Goal: Transaction & Acquisition: Book appointment/travel/reservation

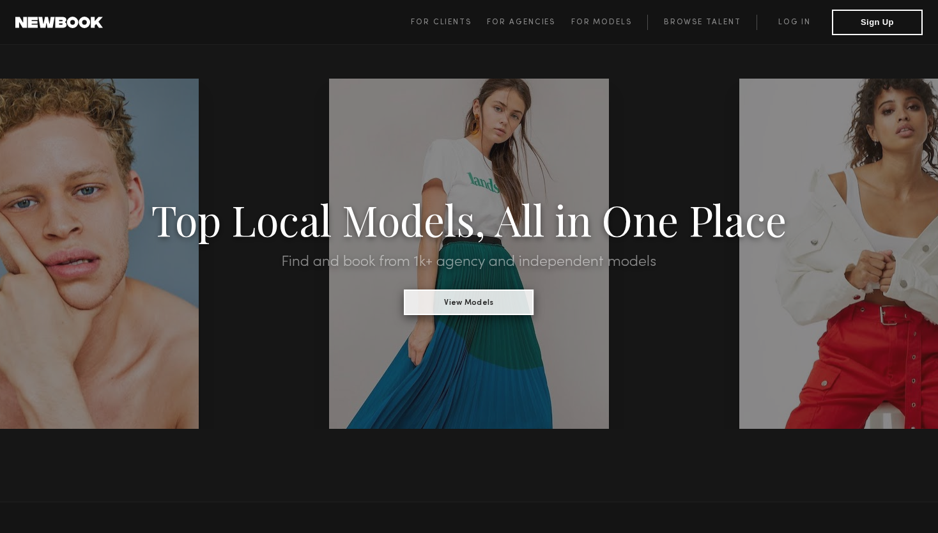
click at [469, 307] on button "View Models" at bounding box center [469, 302] width 130 height 26
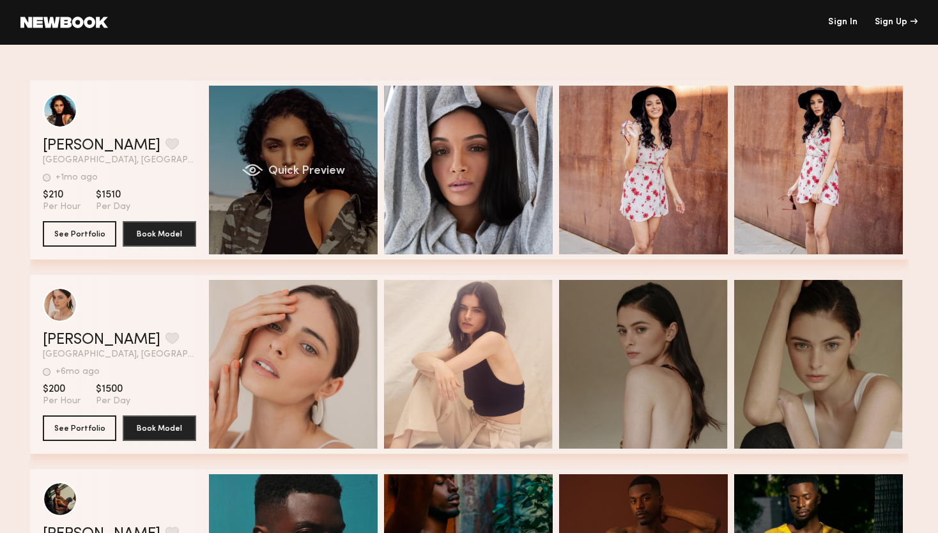
click at [323, 196] on div "Quick Preview" at bounding box center [293, 170] width 169 height 169
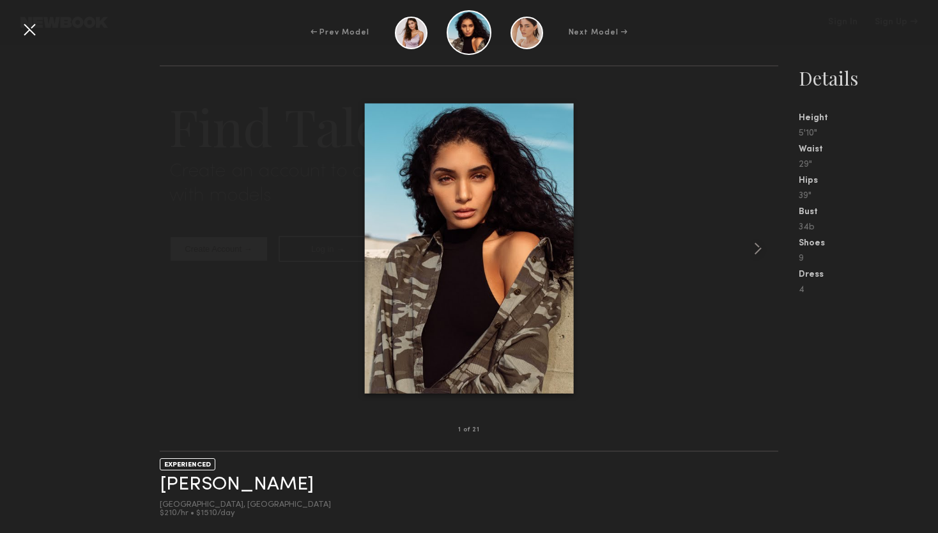
scroll to position [3327, 0]
click at [583, 25] on div "← Prev Model Next Model →" at bounding box center [469, 32] width 938 height 45
click at [588, 35] on div "Next Model →" at bounding box center [598, 33] width 59 height 12
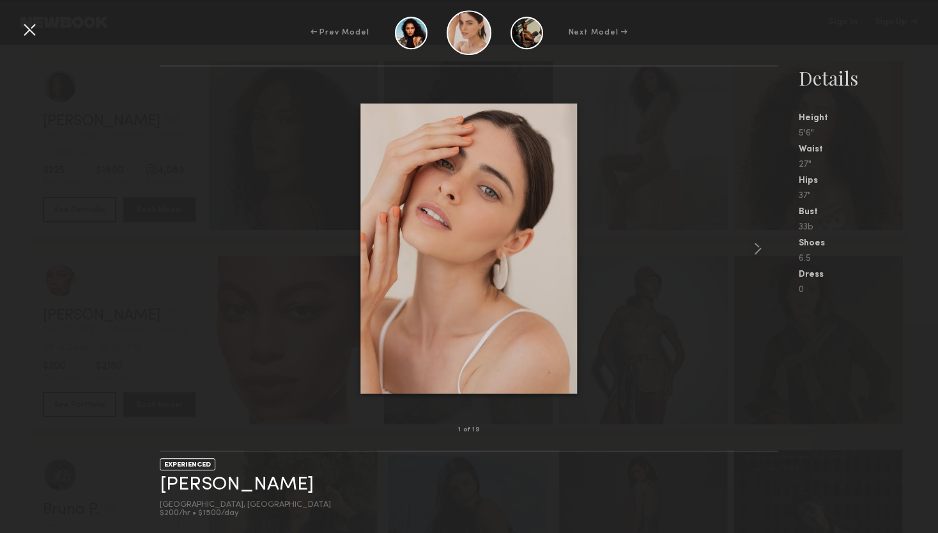
click at [588, 35] on div "Next Model →" at bounding box center [598, 33] width 59 height 12
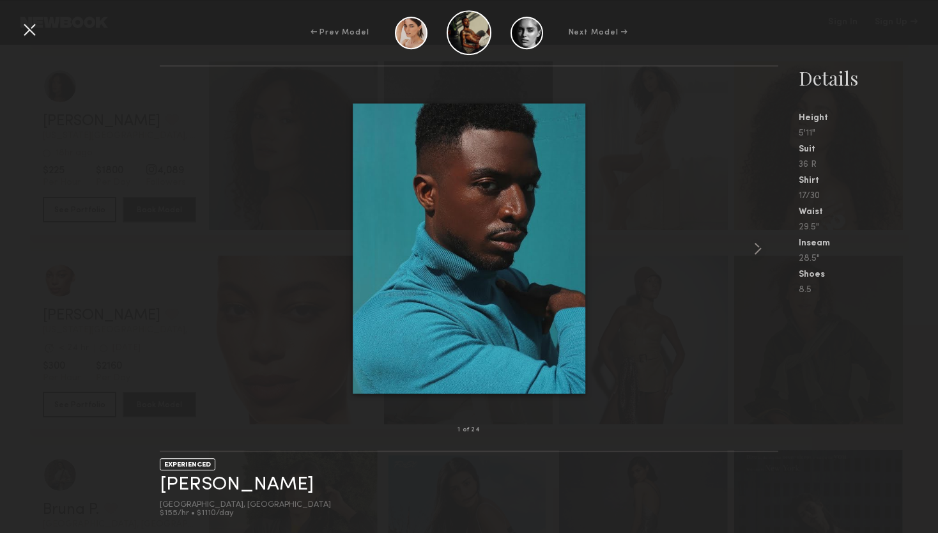
click at [588, 35] on div "Next Model →" at bounding box center [598, 33] width 59 height 12
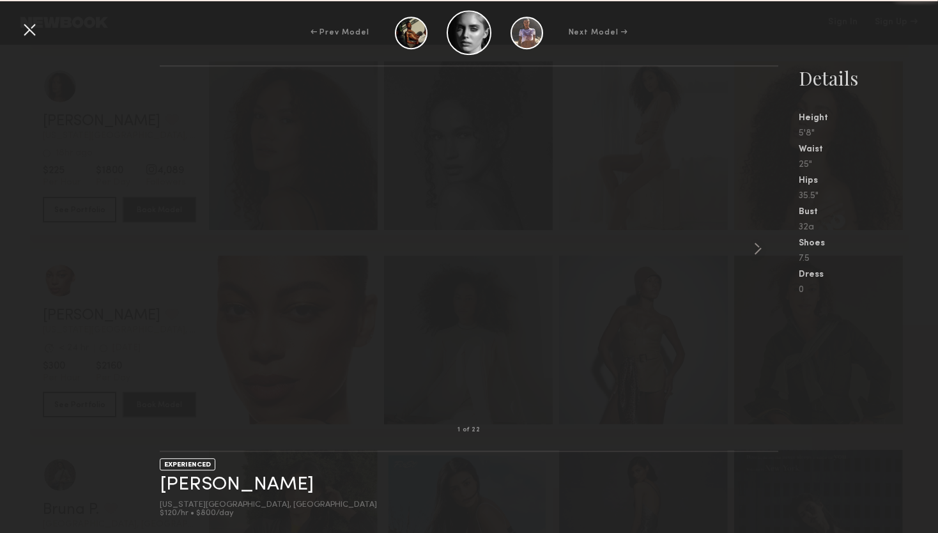
click at [721, 192] on div at bounding box center [469, 248] width 619 height 323
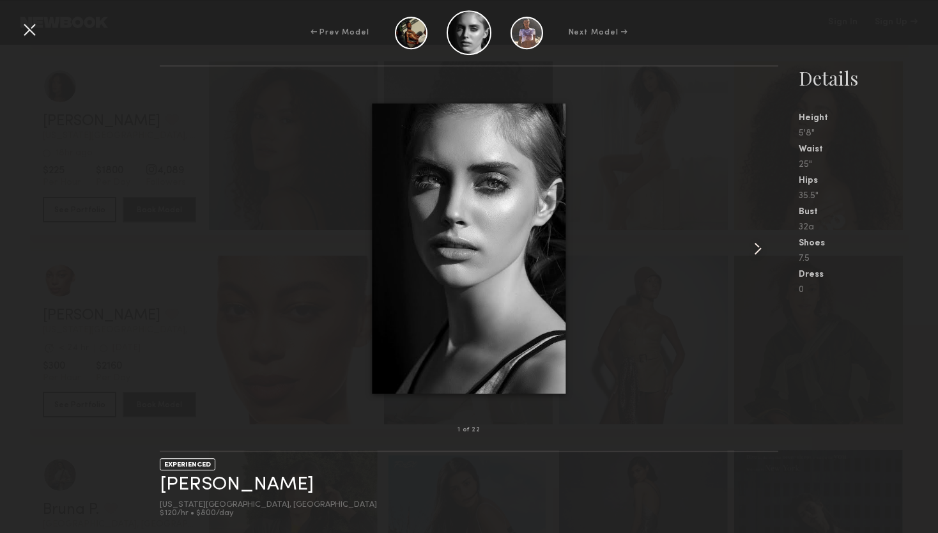
click at [721, 192] on div at bounding box center [469, 248] width 619 height 323
click at [872, 167] on div "25"" at bounding box center [868, 164] width 139 height 9
click at [33, 34] on div at bounding box center [29, 29] width 20 height 20
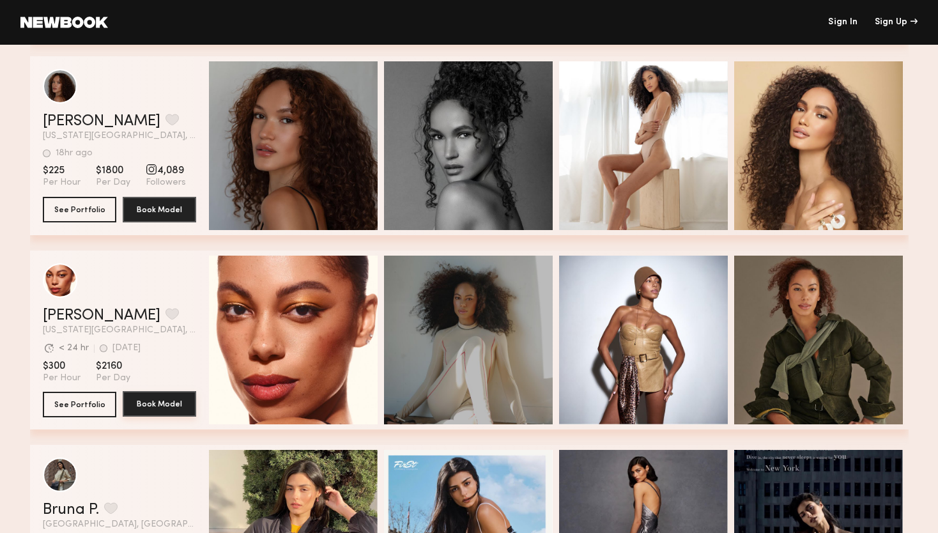
click at [152, 397] on button "Book Model" at bounding box center [159, 404] width 73 height 26
